Goal: Task Accomplishment & Management: Complete application form

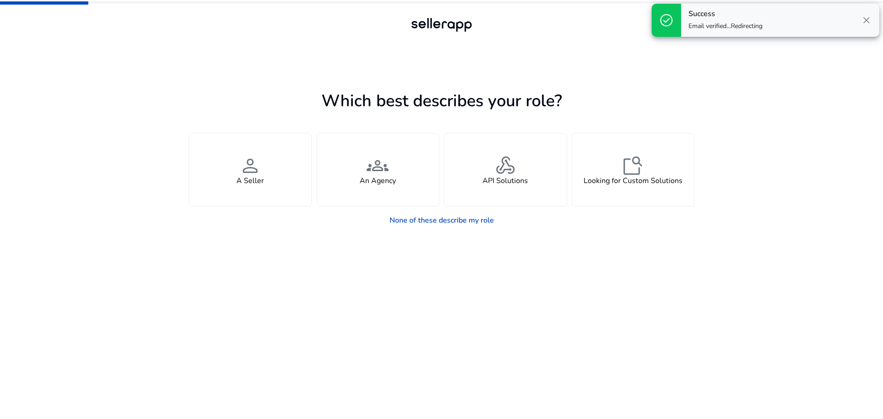
click at [869, 19] on span "close" at bounding box center [866, 20] width 11 height 11
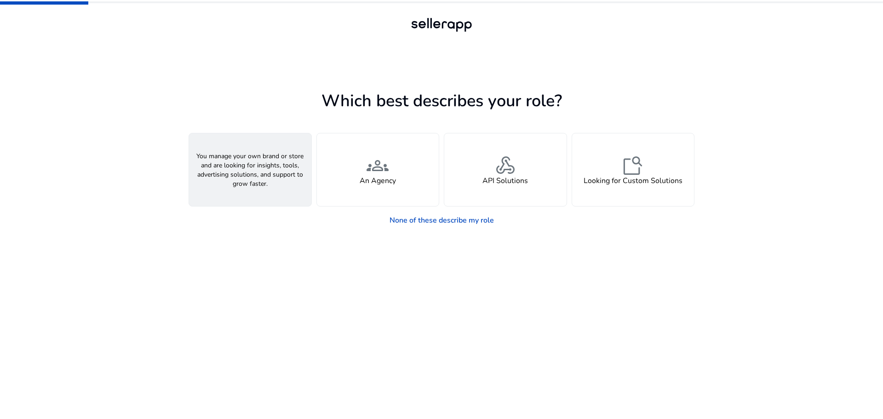
click at [301, 159] on div "person A Seller" at bounding box center [250, 169] width 122 height 73
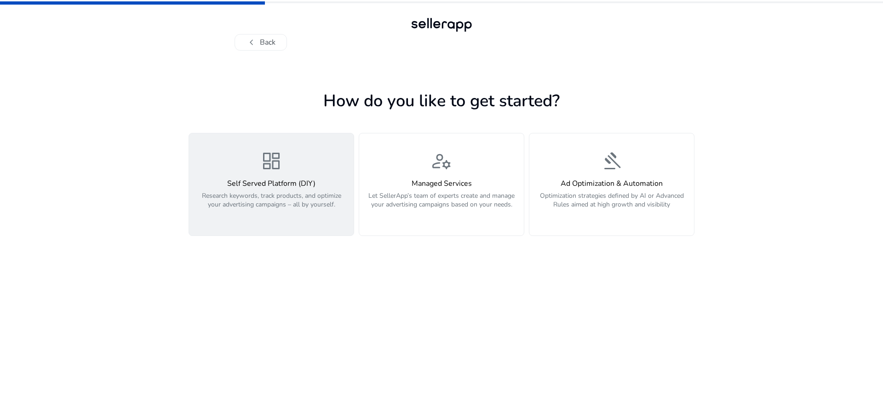
click at [266, 210] on p "Research keywords, track products, and optimize your advertising campaigns – al…" at bounding box center [272, 205] width 154 height 28
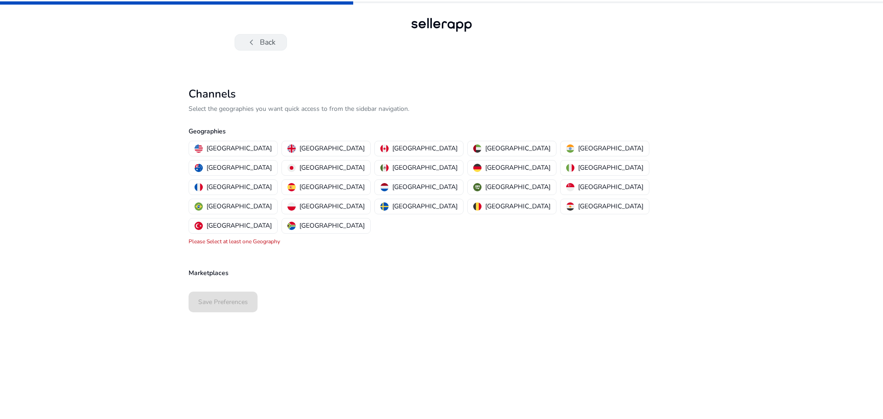
click at [246, 40] on span "chevron_left" at bounding box center [251, 42] width 11 height 11
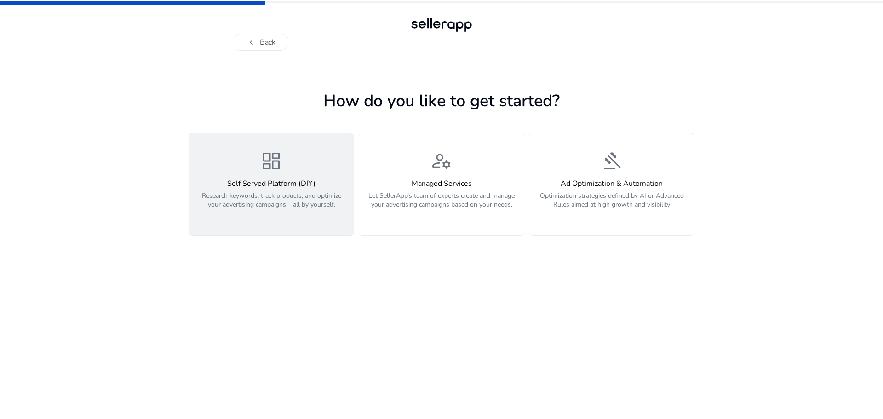
click at [331, 218] on p "Research keywords, track products, and optimize your advertising campaigns – al…" at bounding box center [272, 205] width 154 height 28
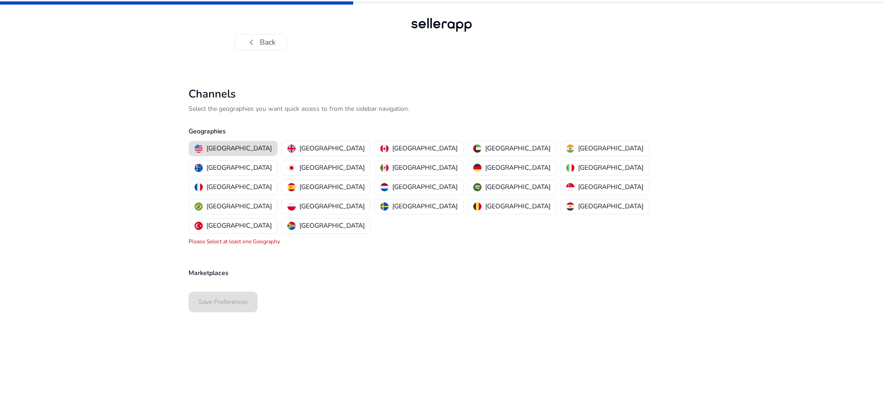
click at [507, 144] on div "[GEOGRAPHIC_DATA] [GEOGRAPHIC_DATA] [GEOGRAPHIC_DATA] [GEOGRAPHIC_DATA] [GEOGRA…" at bounding box center [440, 187] width 510 height 97
click at [561, 144] on button "[GEOGRAPHIC_DATA]" at bounding box center [605, 148] width 88 height 15
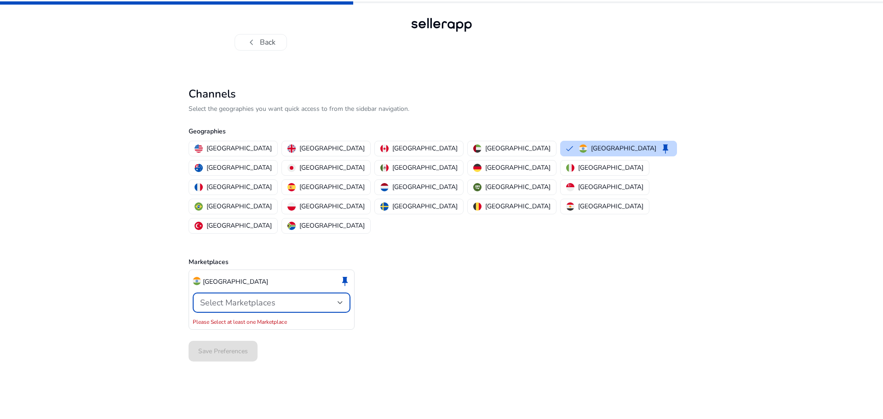
click at [232, 297] on span "Select Marketplaces" at bounding box center [237, 302] width 75 height 11
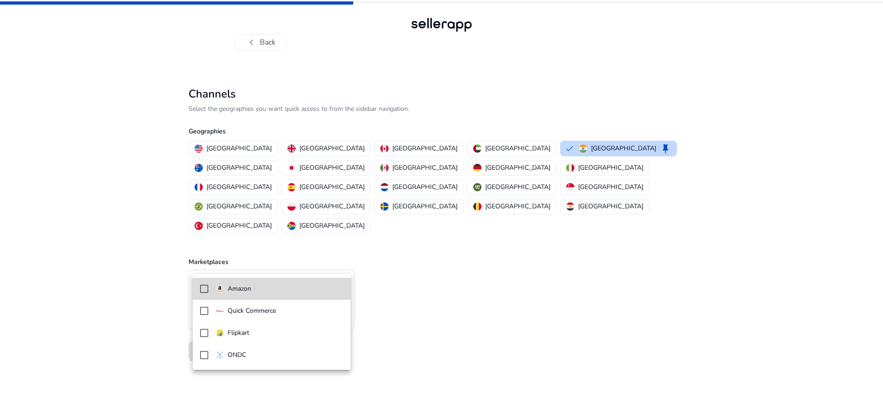
click at [246, 292] on p "Amazon" at bounding box center [239, 289] width 23 height 10
click at [422, 330] on div at bounding box center [441, 209] width 883 height 419
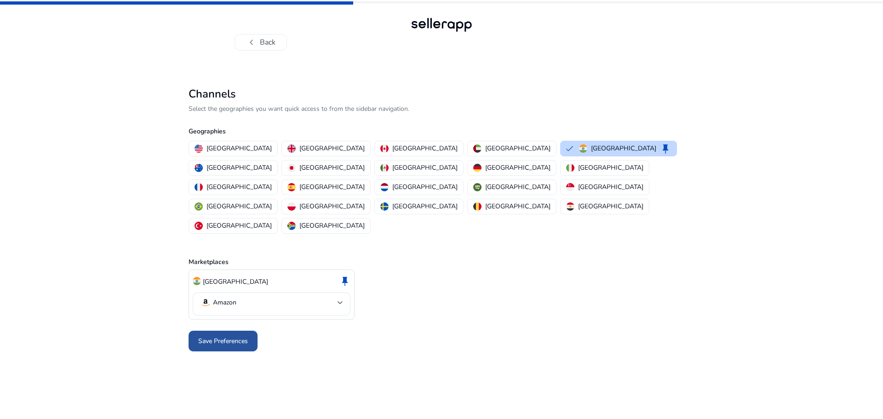
click at [240, 336] on span "Save Preferences" at bounding box center [223, 341] width 50 height 10
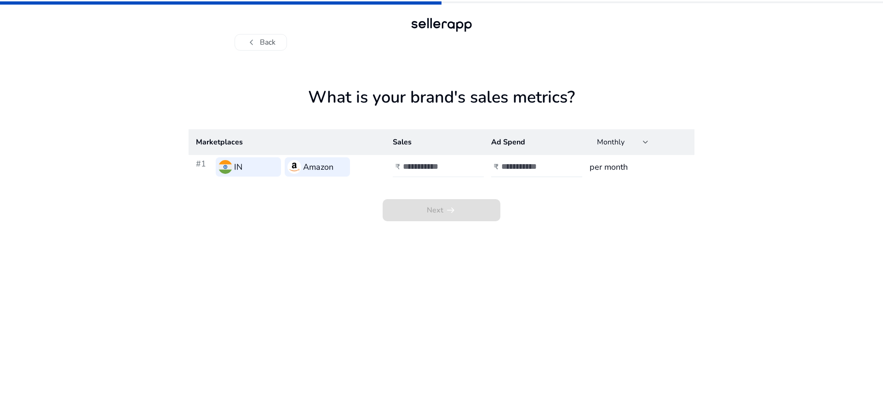
click at [422, 168] on input "number" at bounding box center [434, 166] width 62 height 10
click at [516, 168] on input "number" at bounding box center [532, 166] width 62 height 10
click at [597, 167] on h3 "per month" at bounding box center [639, 167] width 98 height 13
click at [648, 143] on div at bounding box center [646, 142] width 6 height 4
click at [606, 194] on span "Yearly" at bounding box center [623, 189] width 52 height 10
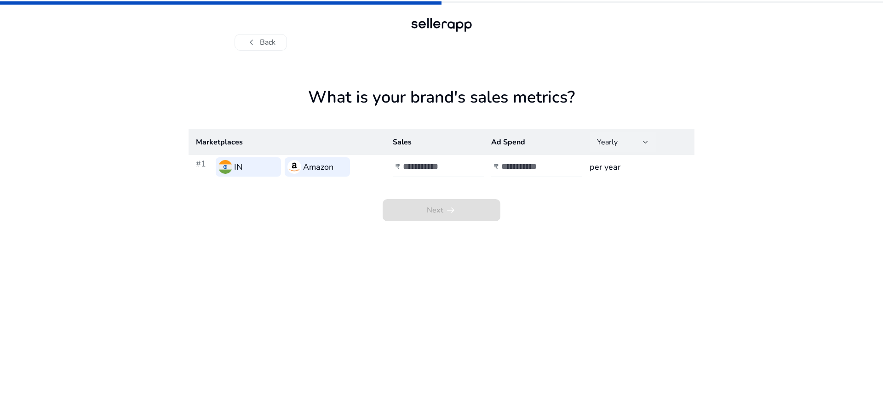
click at [200, 163] on h3 "#1" at bounding box center [204, 166] width 16 height 19
drag, startPoint x: 265, startPoint y: 51, endPoint x: 266, endPoint y: 58, distance: 7.4
click at [265, 52] on div "What is your brand's sales metrics? Marketplaces Sales Ad Spend Yearly #1 IN Am…" at bounding box center [442, 235] width 506 height 368
click at [270, 51] on div "chevron_left Back What is your brand's sales metrics? Marketplaces Sales Ad Spe…" at bounding box center [441, 209] width 883 height 419
click at [276, 49] on button "chevron_left Back" at bounding box center [261, 42] width 52 height 17
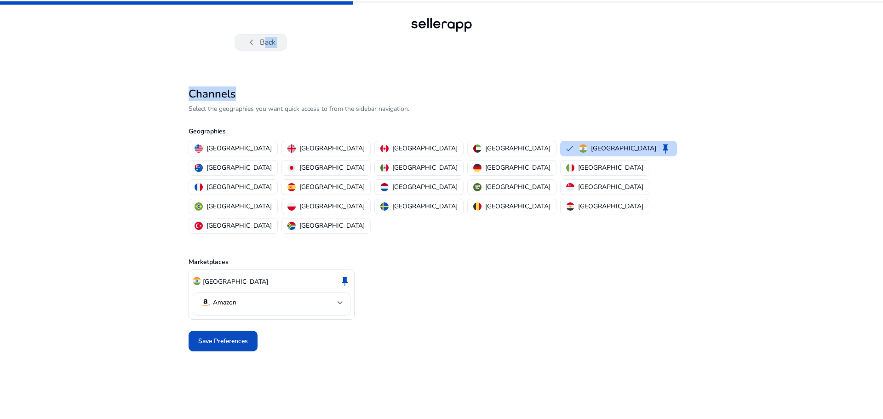
drag, startPoint x: 263, startPoint y: 53, endPoint x: 260, endPoint y: 44, distance: 10.0
click at [260, 44] on div "chevron_left Back Channels Select the geographies you want quick access to from…" at bounding box center [441, 209] width 883 height 419
click at [260, 43] on button "chevron_left Back" at bounding box center [261, 42] width 52 height 17
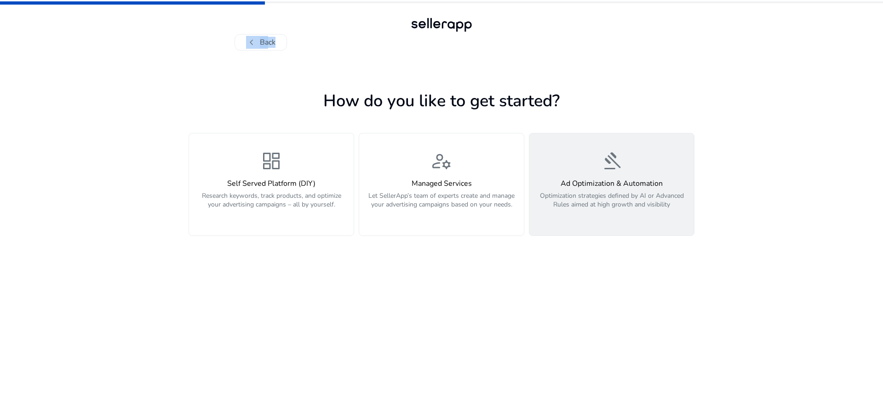
click at [558, 211] on p "Optimization strategies defined by AI or Advanced Rules aimed at high growth an…" at bounding box center [612, 205] width 154 height 28
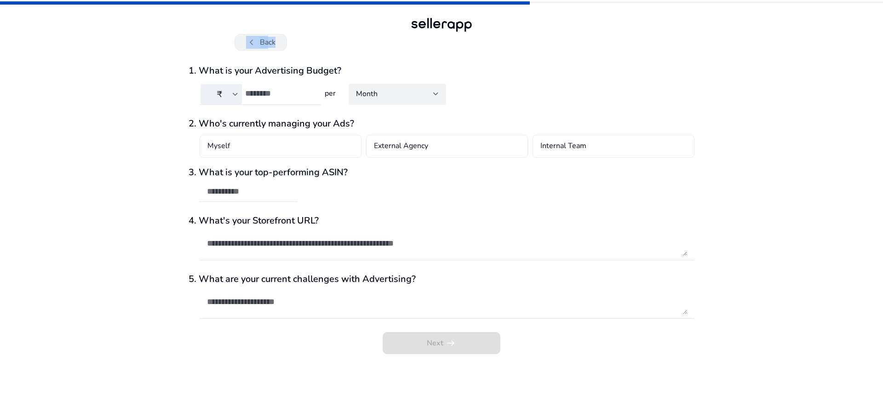
click at [247, 34] on button "chevron_left Back" at bounding box center [261, 42] width 52 height 17
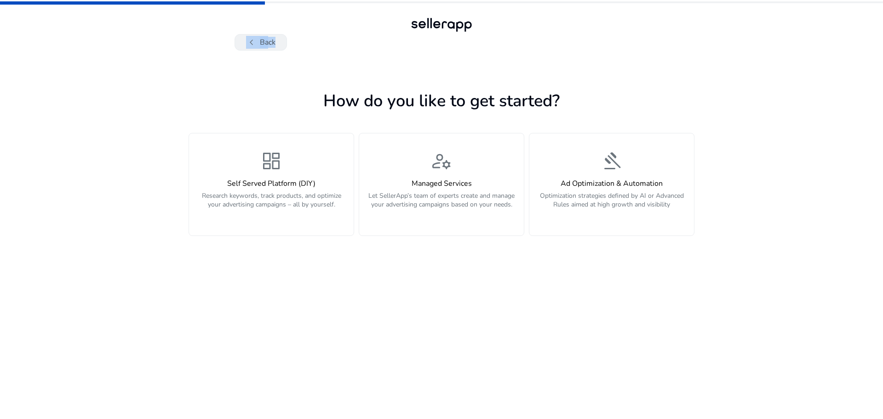
click at [241, 48] on button "chevron_left Back" at bounding box center [261, 42] width 52 height 17
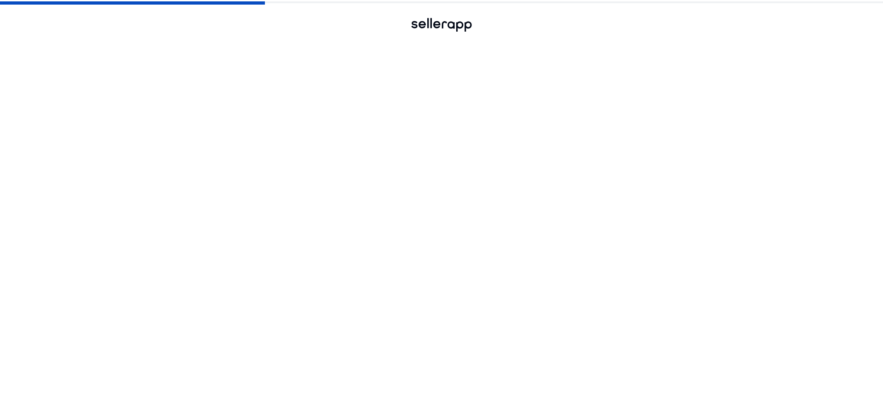
click at [241, 48] on button "chevron_left Back" at bounding box center [261, 42] width 52 height 17
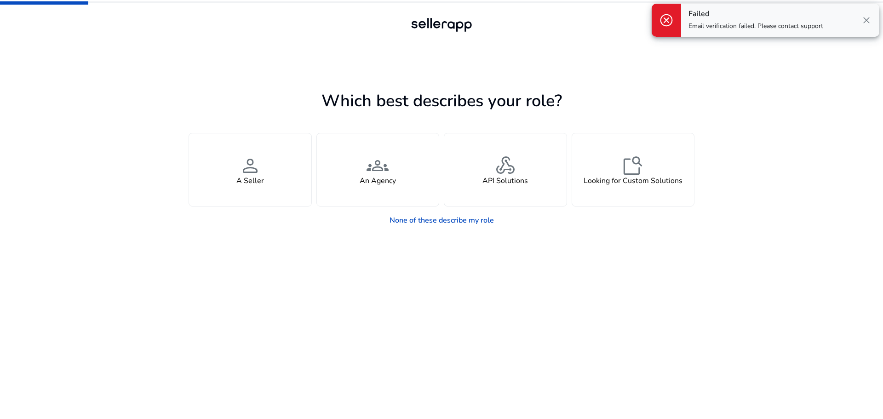
click at [869, 20] on span "close" at bounding box center [866, 20] width 11 height 11
